Goal: Find specific page/section: Find specific page/section

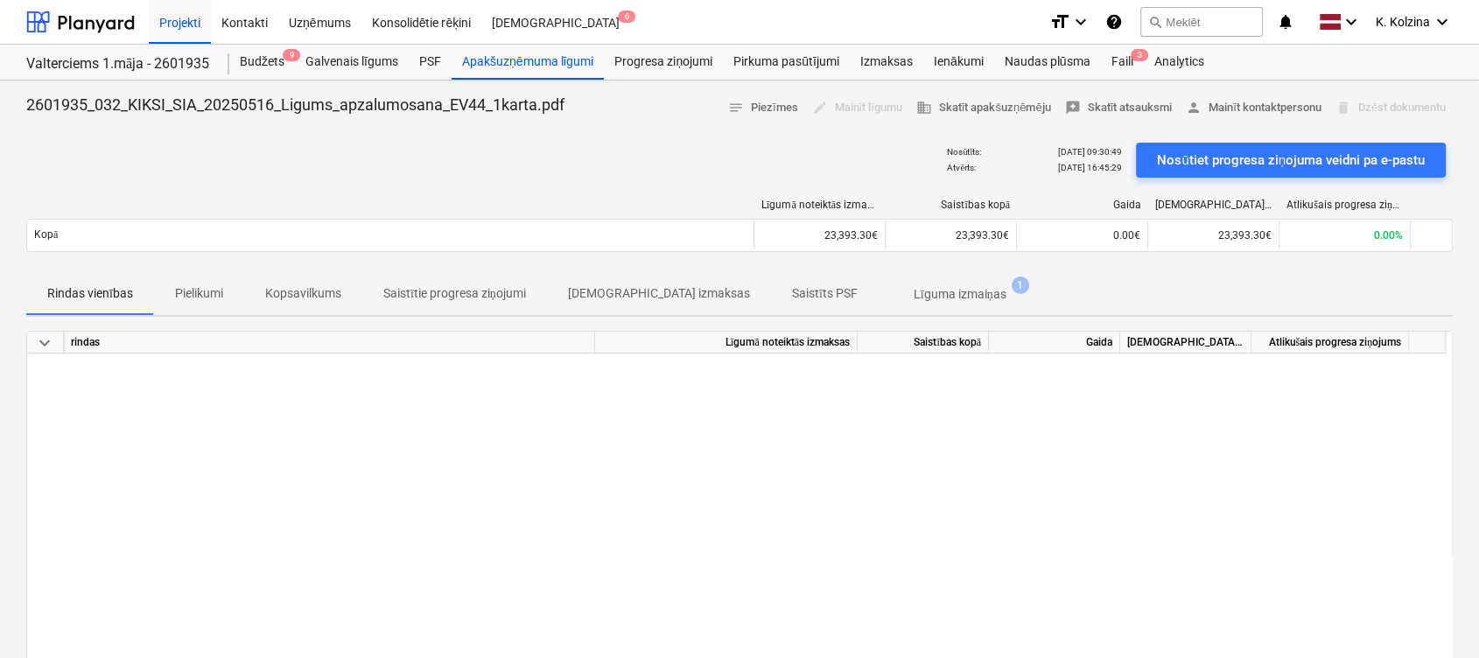
scroll to position [1051, 0]
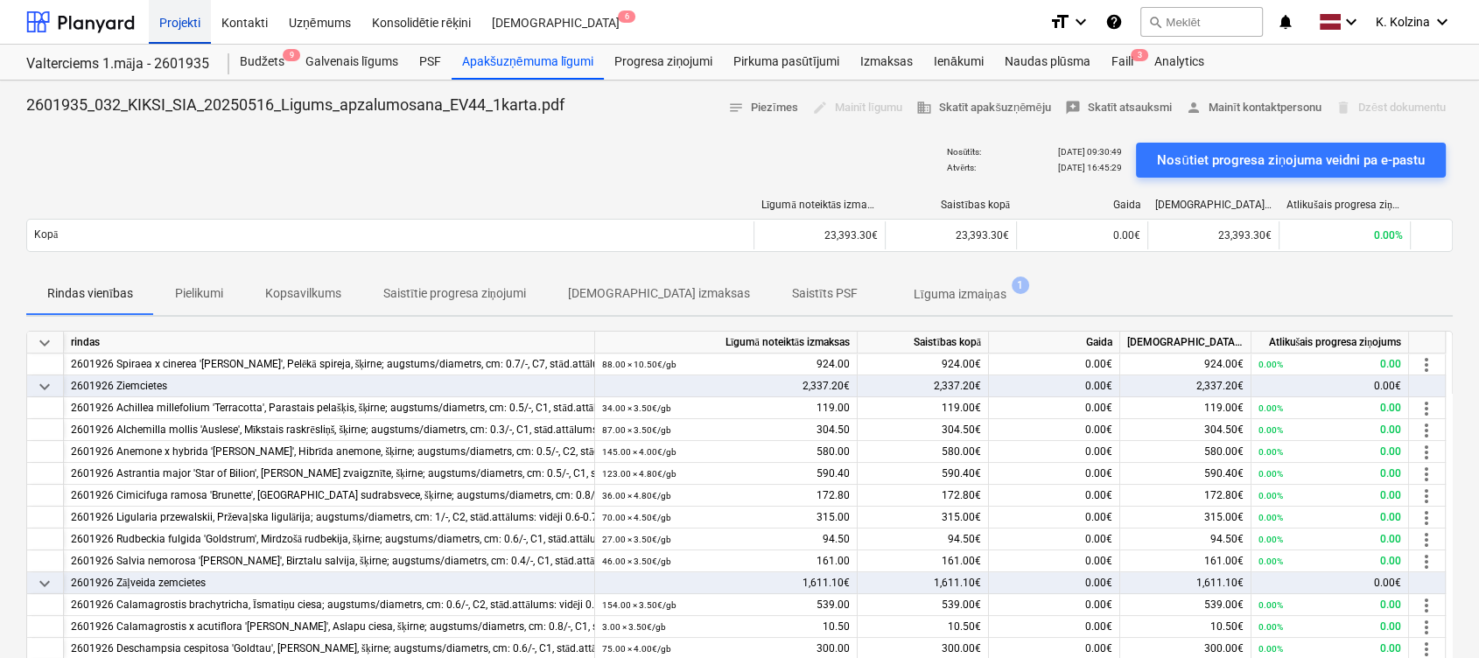
click at [171, 20] on div "Projekti" at bounding box center [180, 21] width 62 height 45
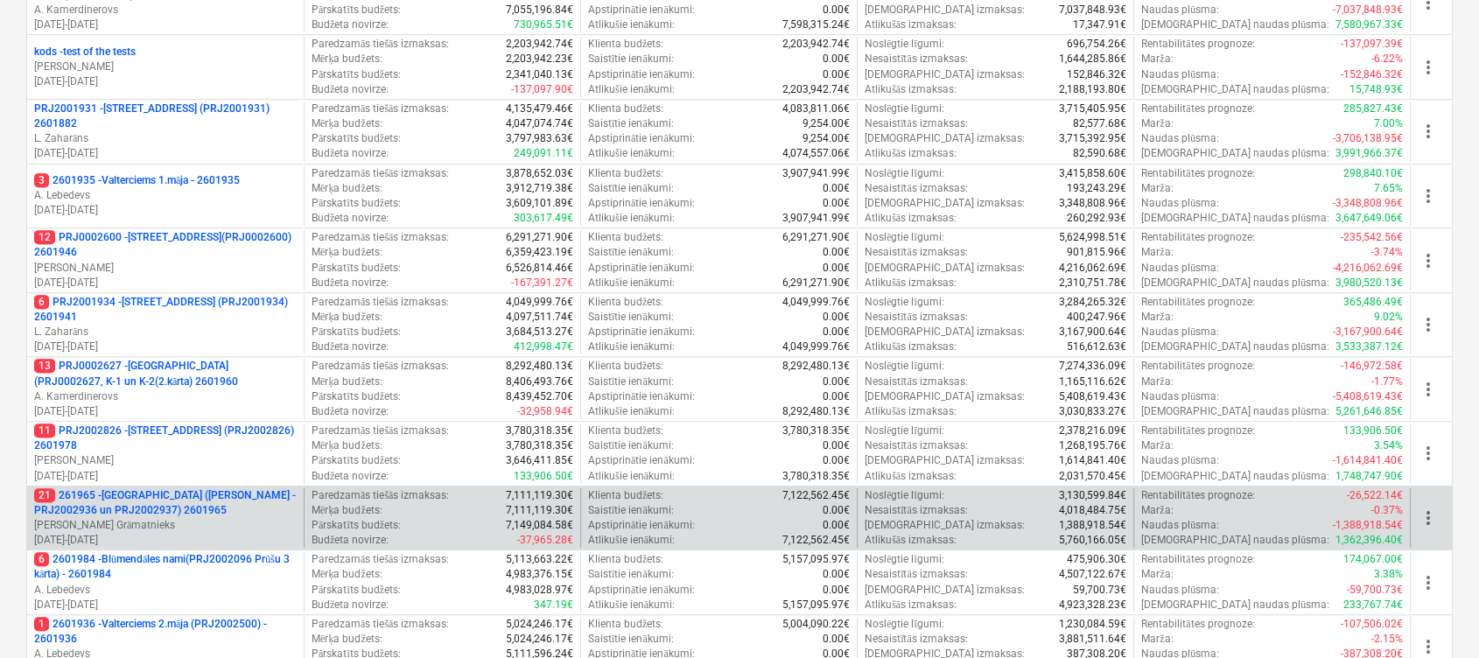
scroll to position [700, 0]
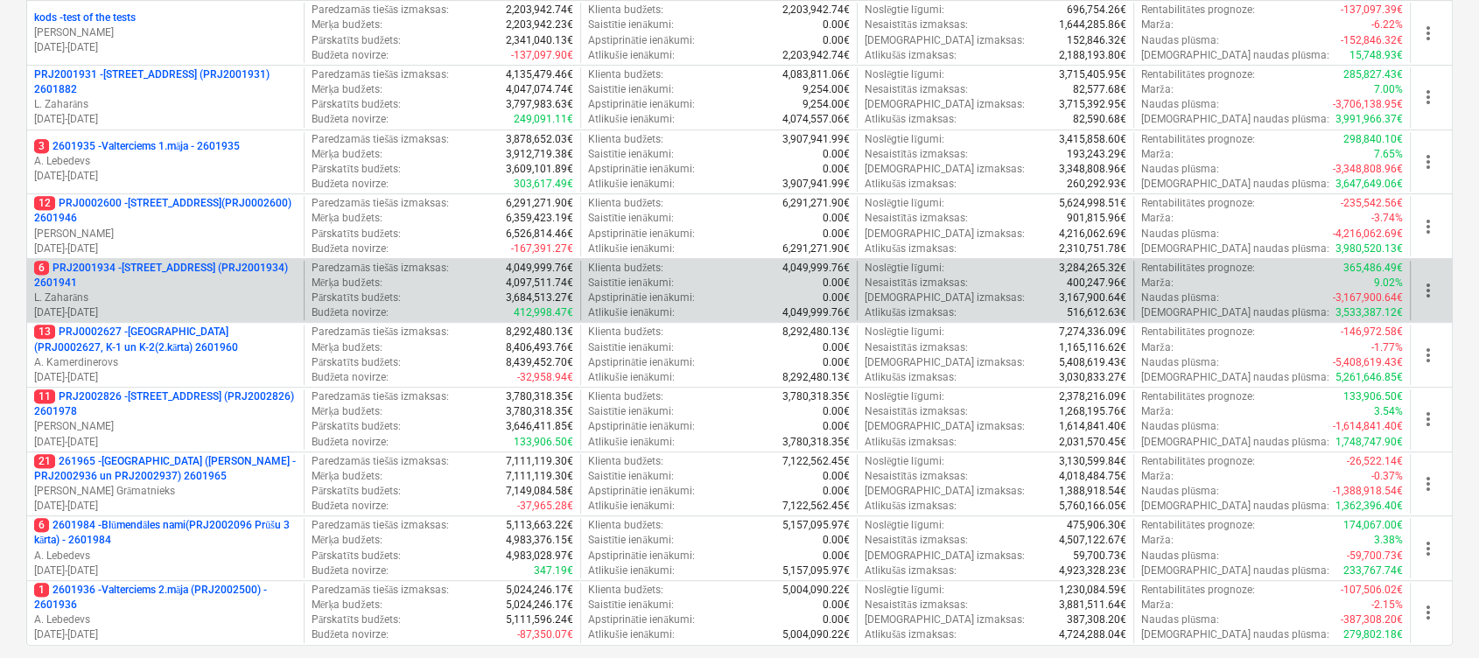
click at [210, 266] on p "6 PRJ2001934 - [STREET_ADDRESS] (PRJ2001934) 2601941" at bounding box center [165, 276] width 263 height 30
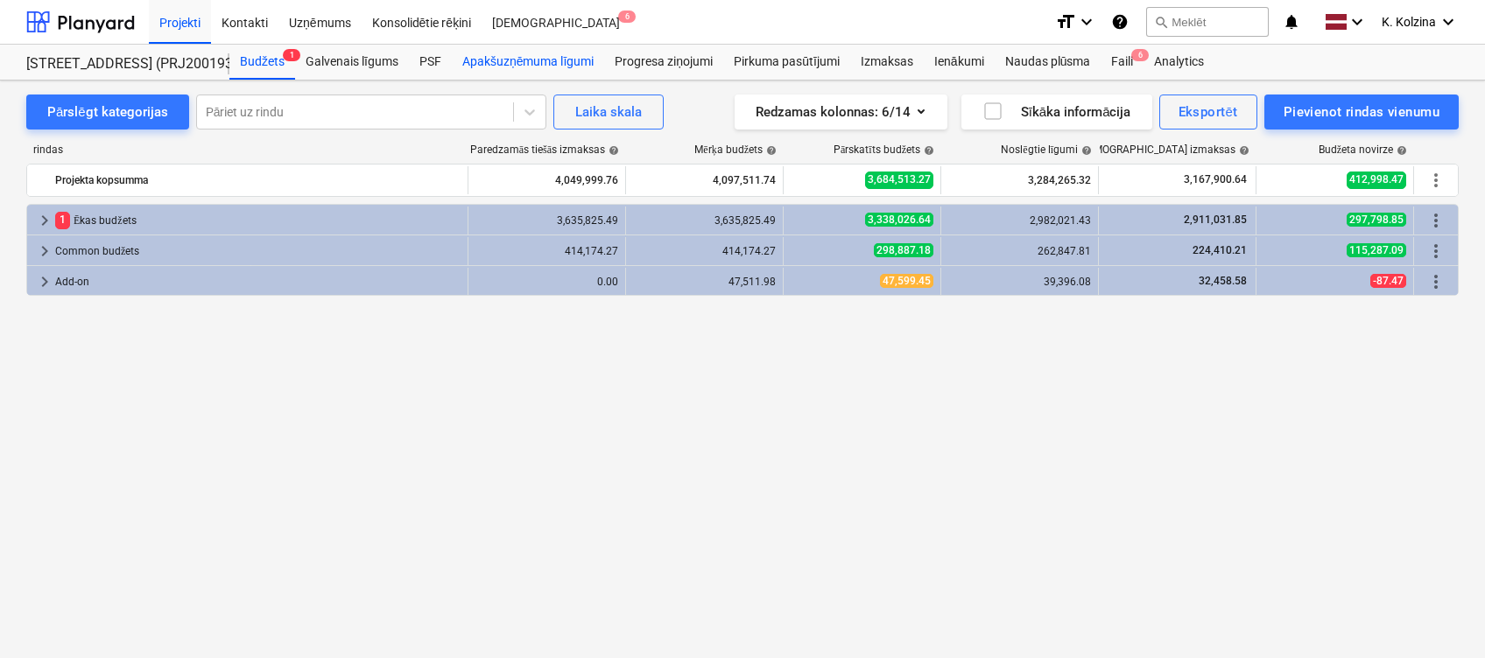
click at [483, 60] on div "Apakšuzņēmuma līgumi" at bounding box center [528, 62] width 152 height 35
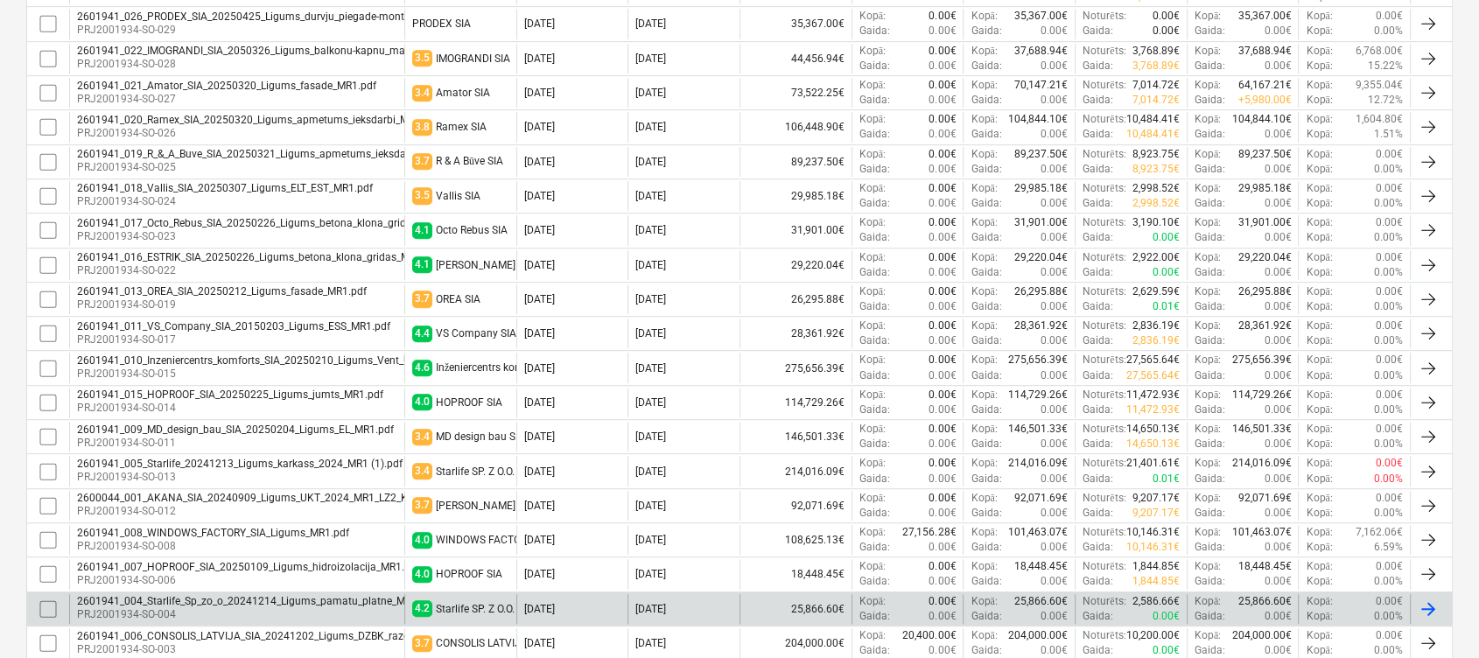
scroll to position [983, 0]
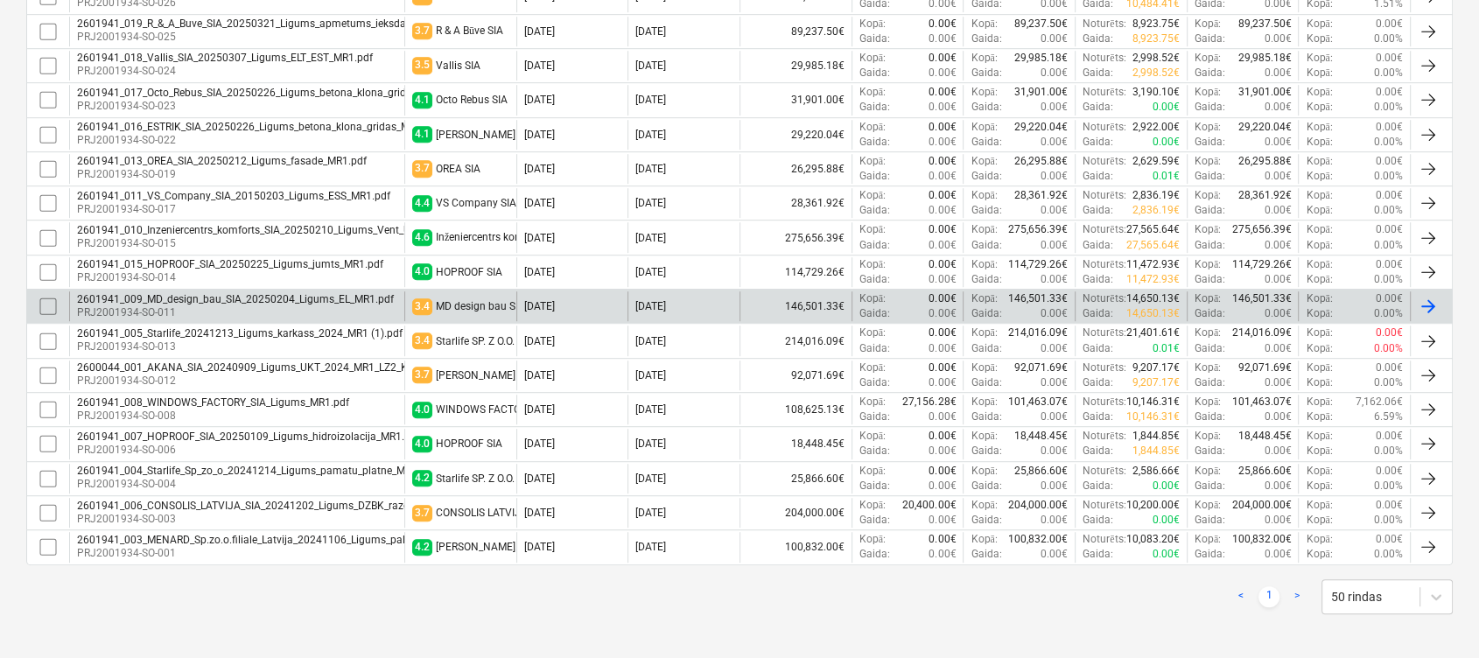
click at [239, 306] on p "PRJ2001934-SO-011" at bounding box center [235, 313] width 317 height 15
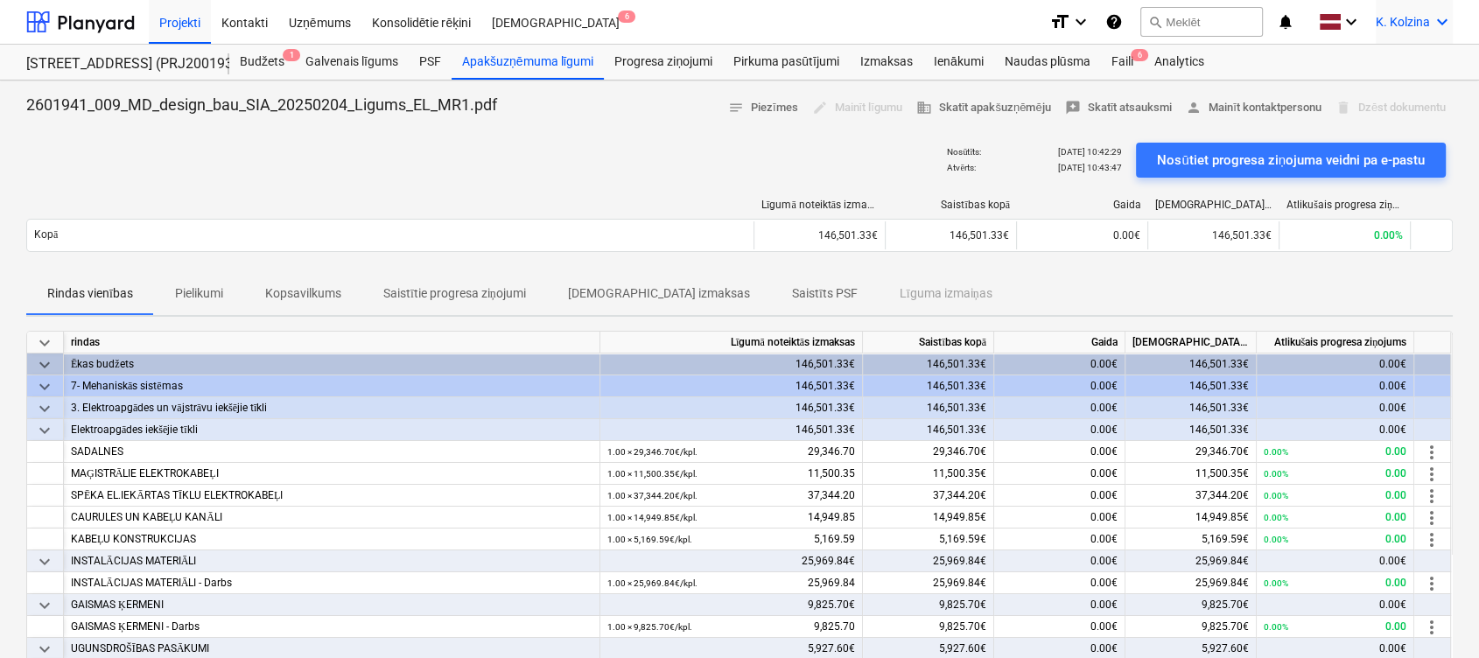
click at [1449, 11] on icon "keyboard_arrow_down" at bounding box center [1442, 21] width 21 height 21
drag, startPoint x: 1367, startPoint y: 105, endPoint x: 1380, endPoint y: 90, distance: 19.8
click at [1367, 105] on div "Izlogoties" at bounding box center [1400, 97] width 105 height 28
